Goal: Find contact information: Find contact information

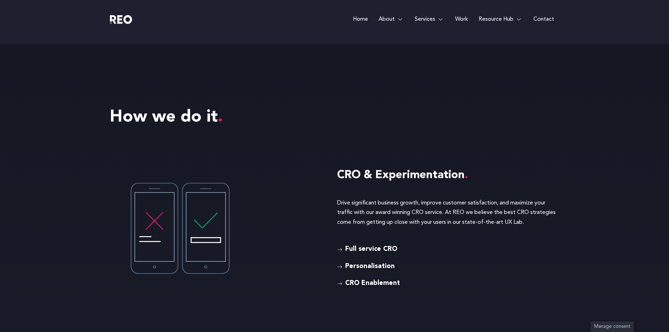
scroll to position [1687, 0]
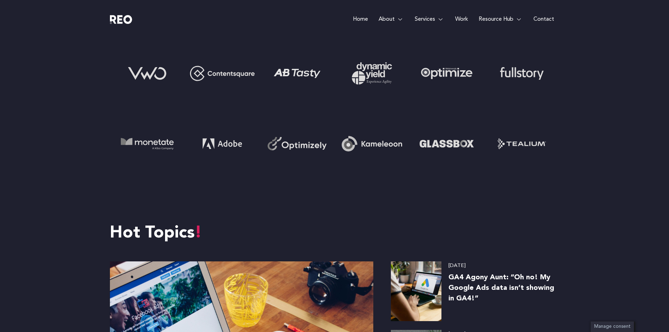
click at [84, 125] on div "Our partners View More" at bounding box center [334, 99] width 669 height 225
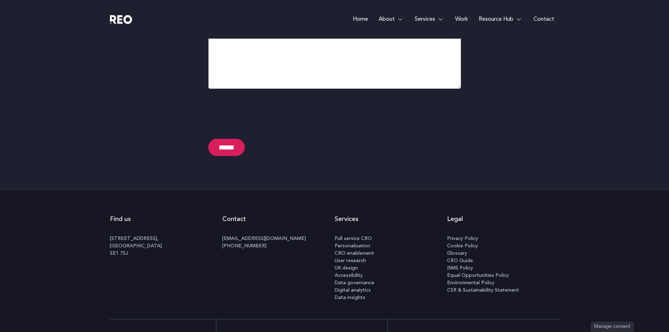
scroll to position [3573, 0]
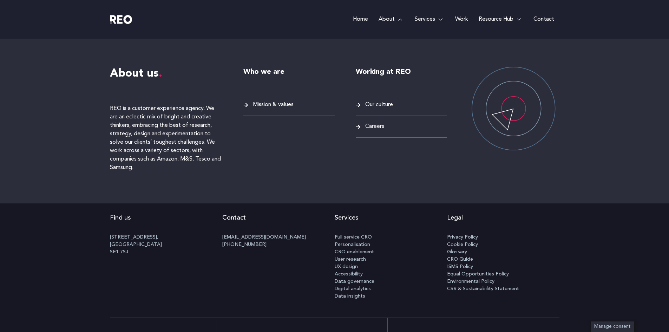
click at [375, 106] on span "Our culture" at bounding box center [379, 104] width 30 height 9
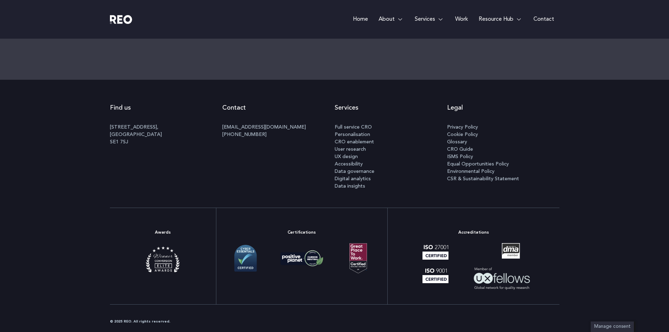
scroll to position [455, 0]
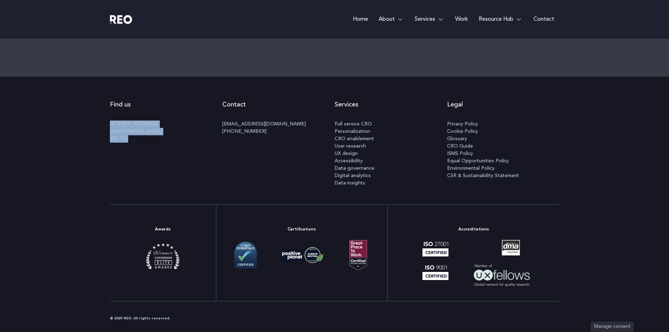
drag, startPoint x: 111, startPoint y: 124, endPoint x: 142, endPoint y: 145, distance: 37.0
click at [142, 145] on div "100 Black Prince Road, London SE1 7SJ" at bounding box center [166, 134] width 112 height 27
